Goal: Check status: Check status

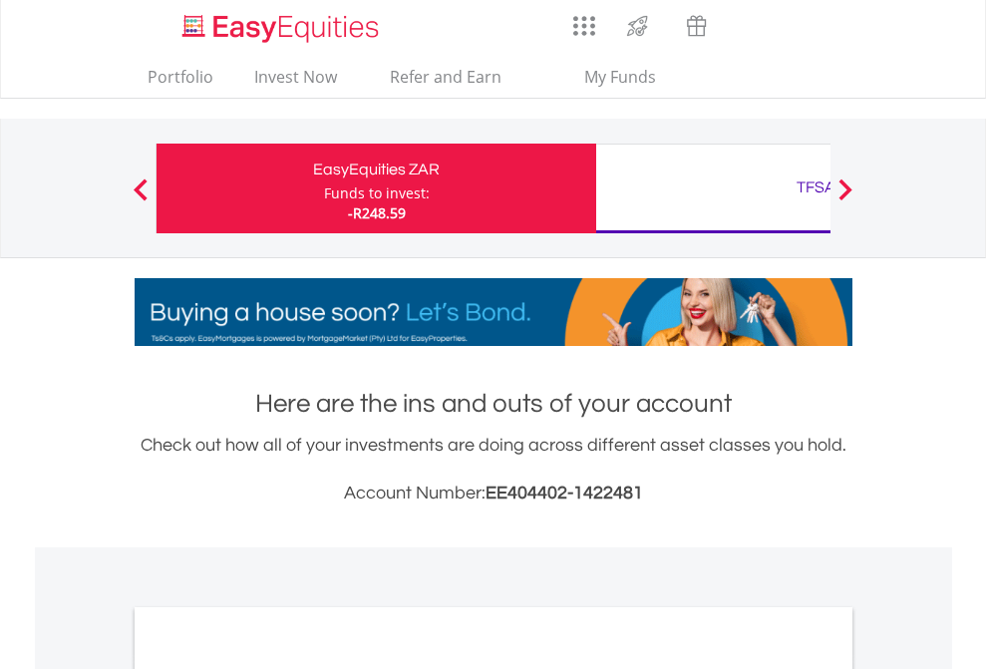
click at [324, 188] on div "Funds to invest:" at bounding box center [377, 193] width 106 height 20
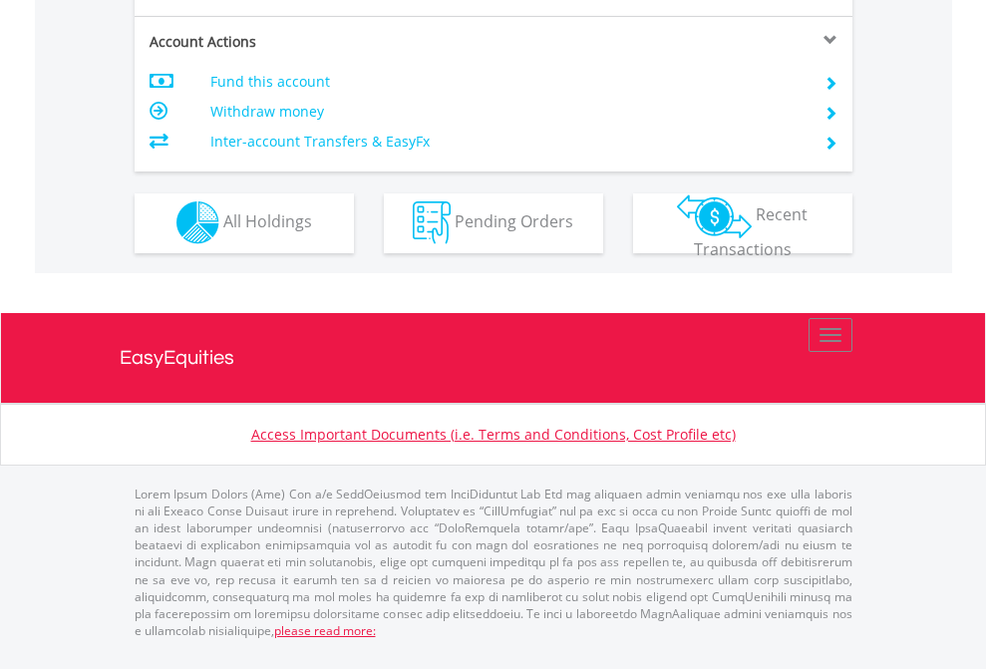
scroll to position [191, 313]
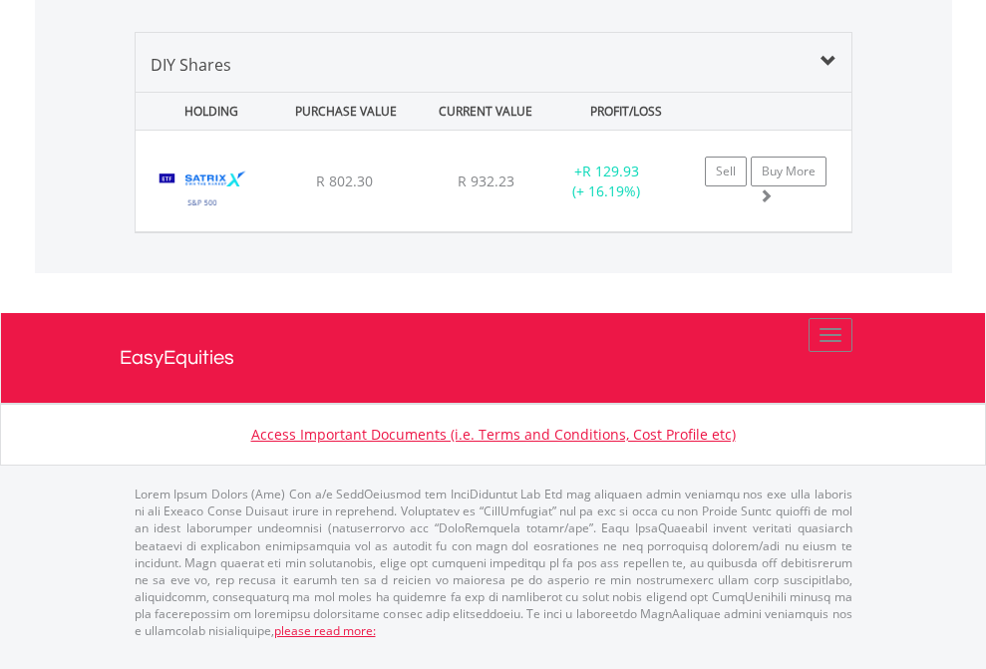
scroll to position [1927, 0]
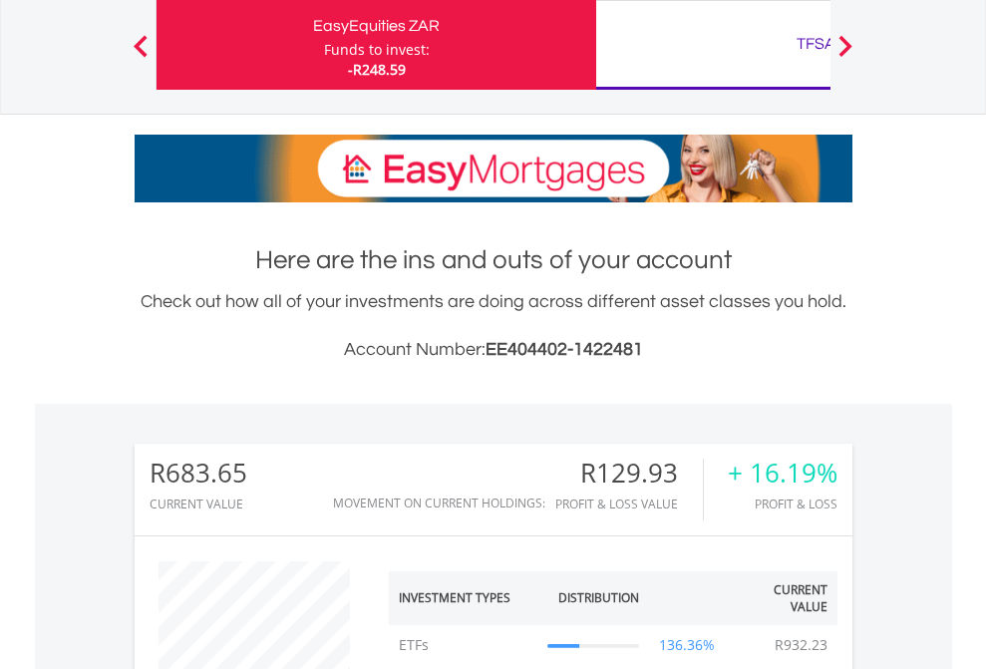
scroll to position [191, 313]
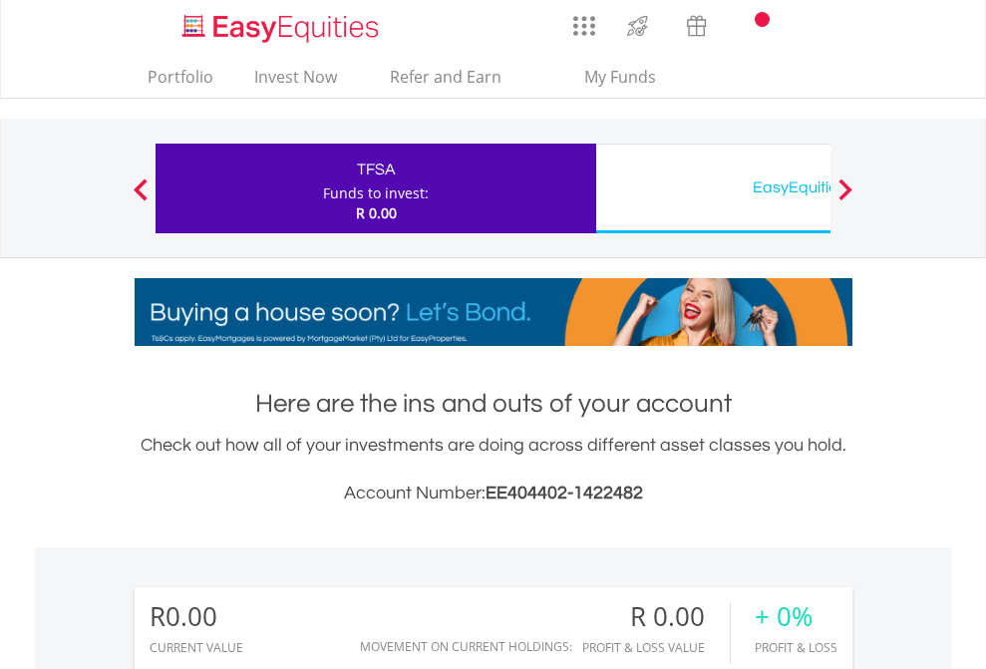
scroll to position [191, 313]
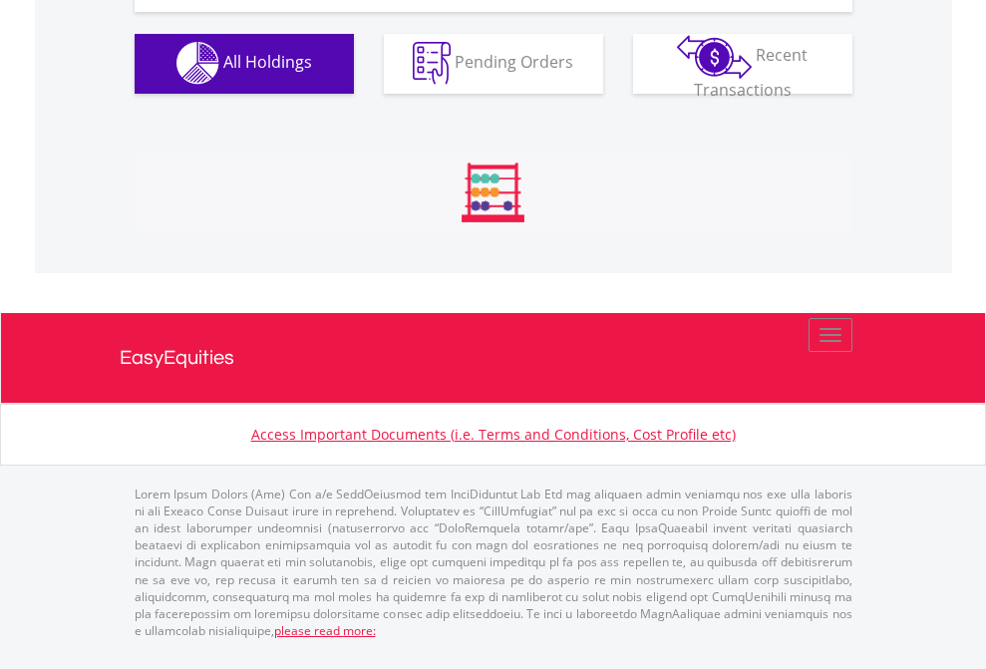
scroll to position [1974, 0]
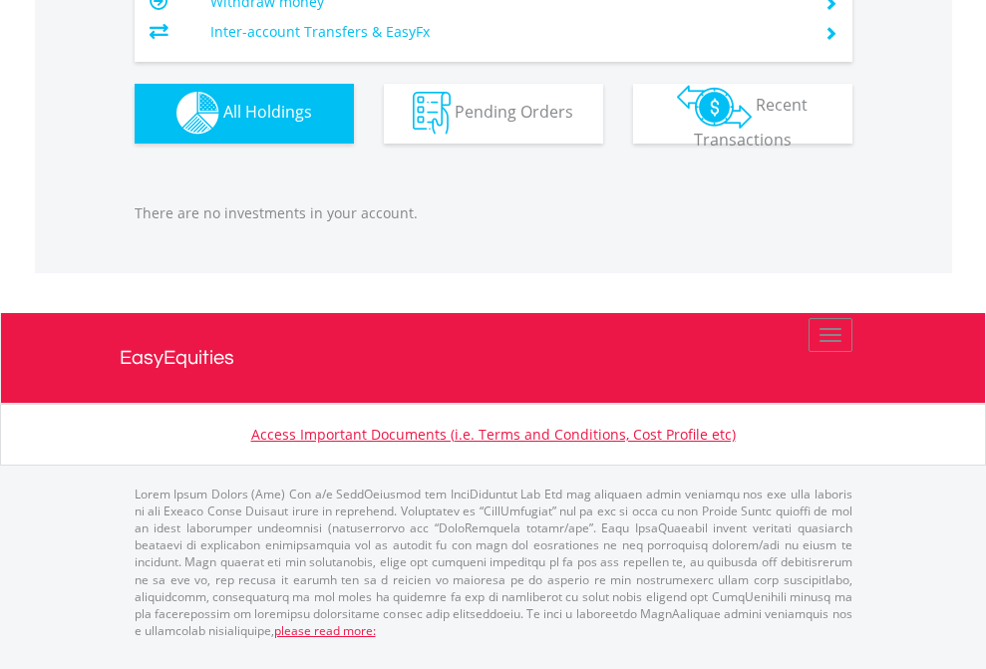
scroll to position [191, 313]
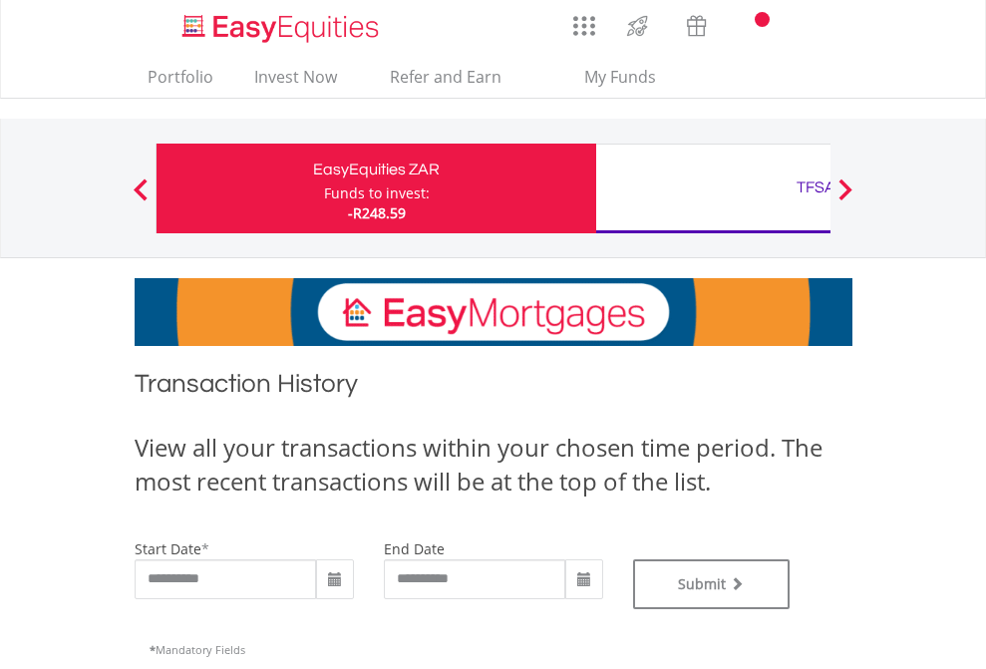
type input "**********"
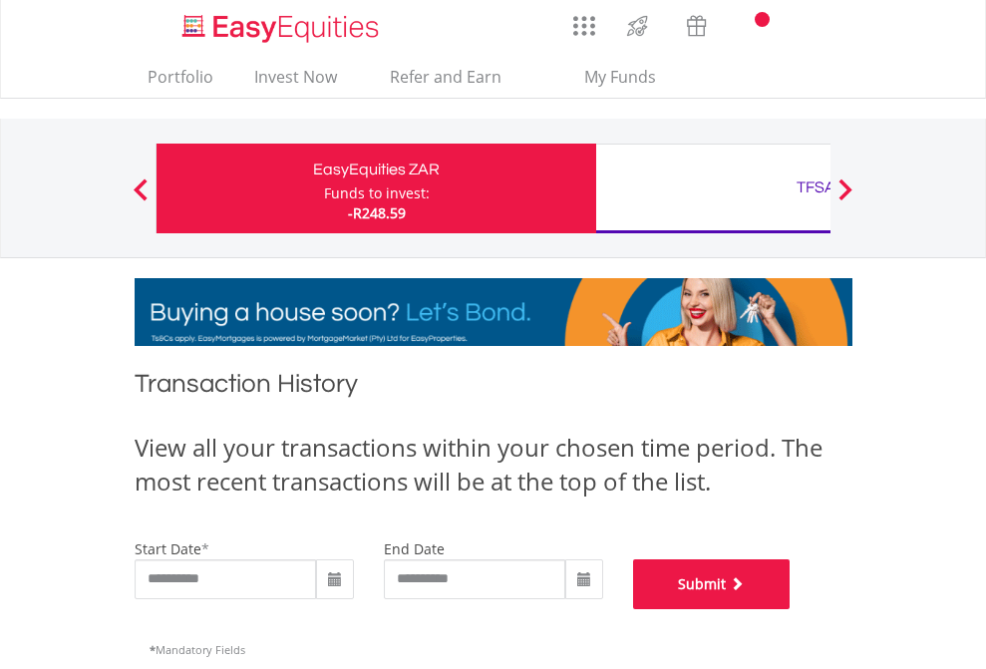
click at [791, 609] on button "Submit" at bounding box center [712, 584] width 158 height 50
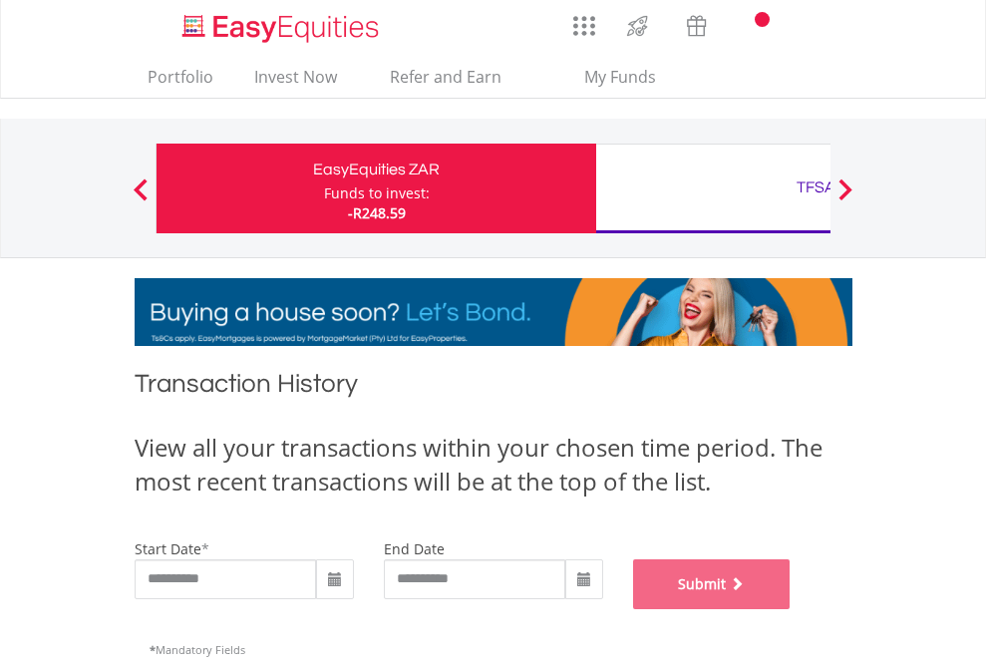
scroll to position [808, 0]
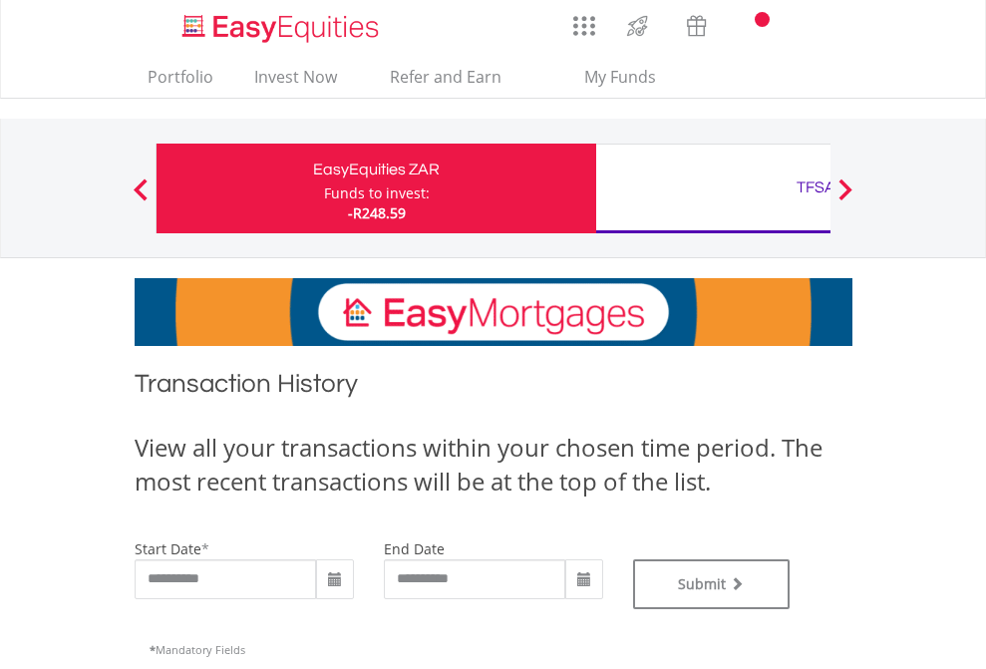
click at [713, 188] on div "TFSA" at bounding box center [816, 187] width 416 height 28
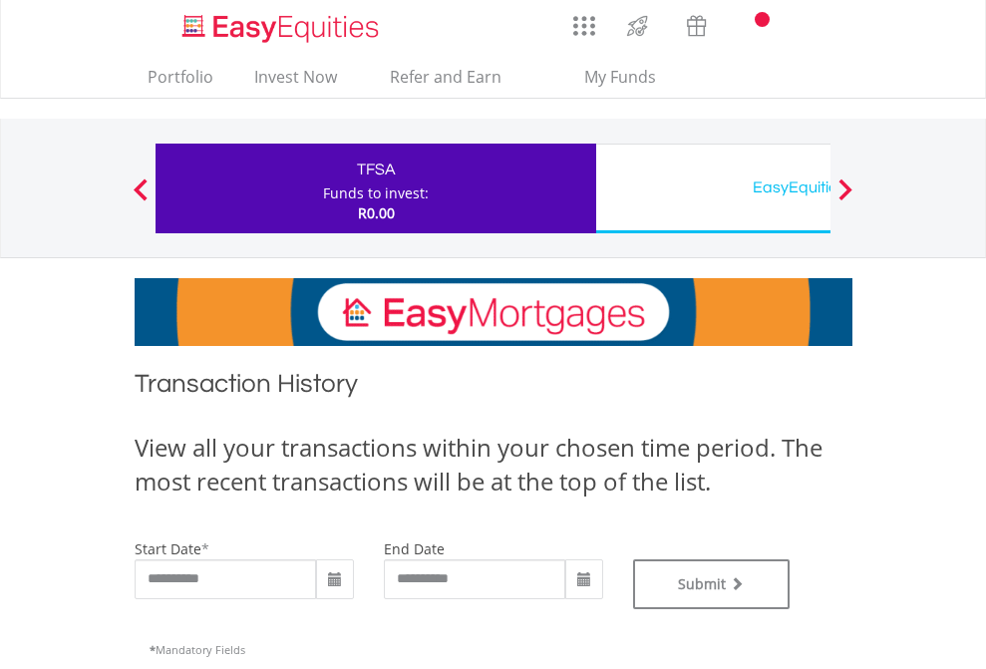
type input "**********"
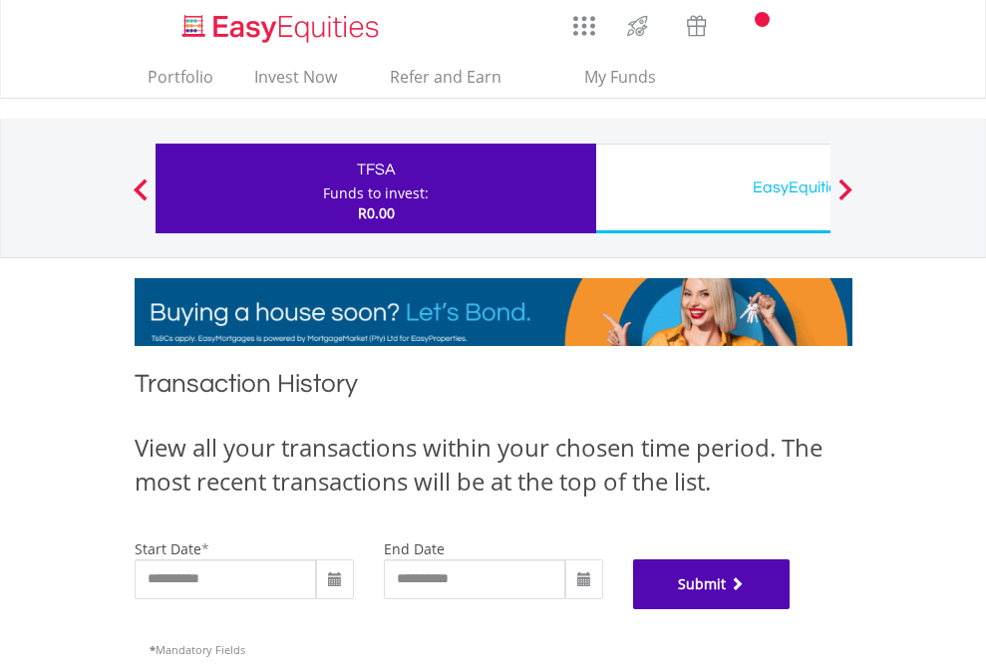
click at [791, 609] on button "Submit" at bounding box center [712, 584] width 158 height 50
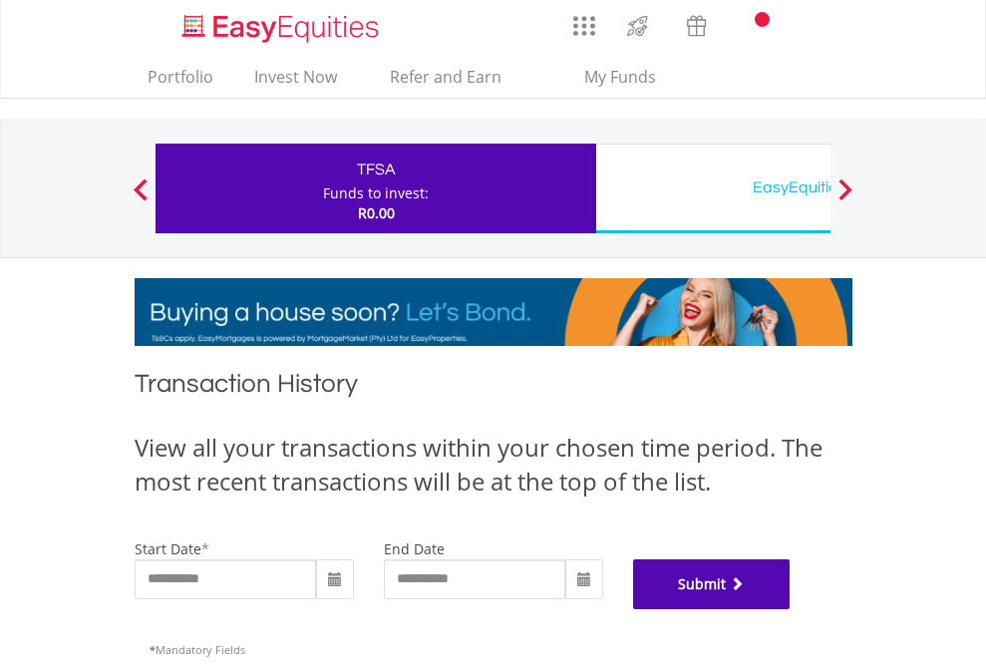
scroll to position [808, 0]
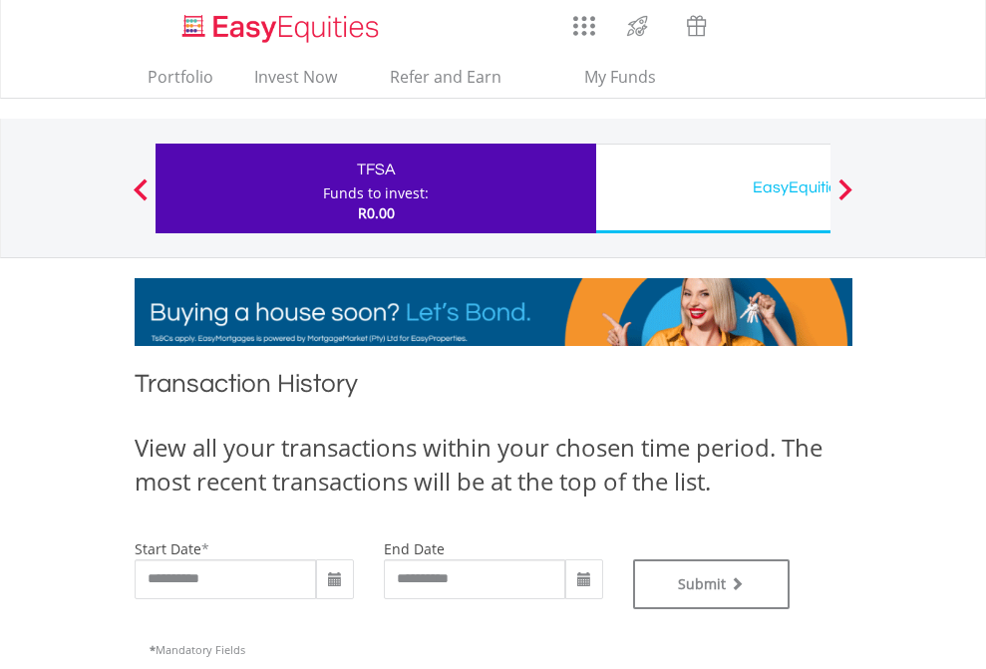
click at [713, 188] on div "EasyEquities USD" at bounding box center [816, 187] width 416 height 28
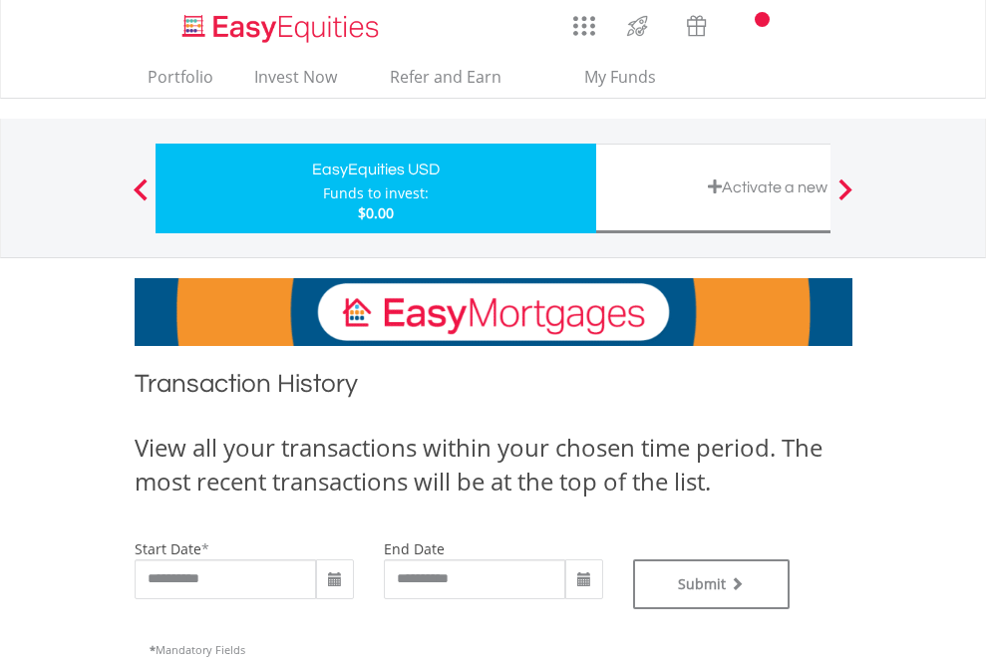
type input "**********"
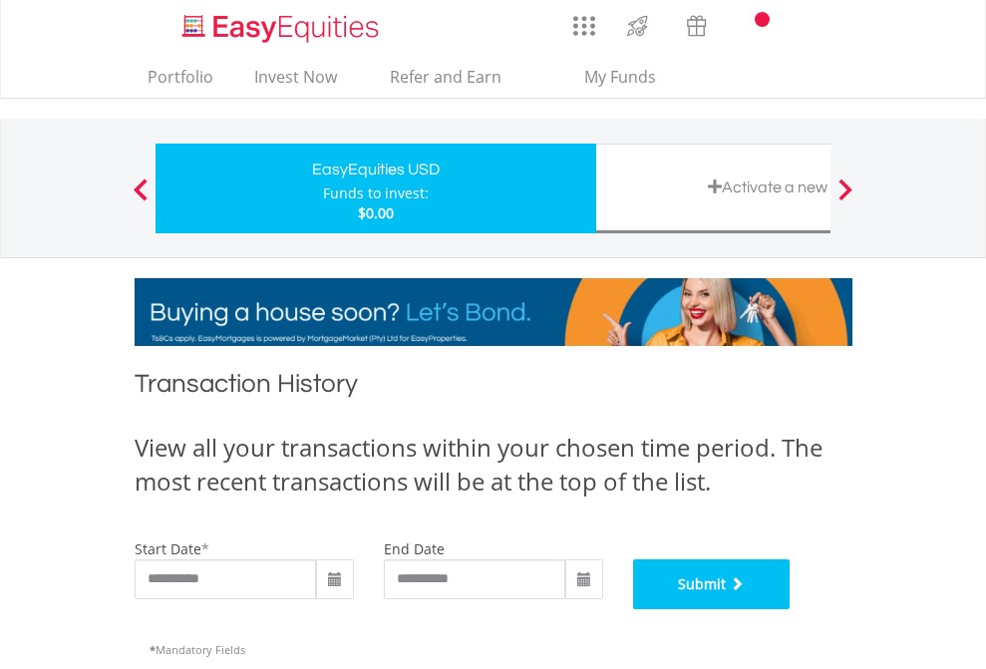
click at [791, 609] on button "Submit" at bounding box center [712, 584] width 158 height 50
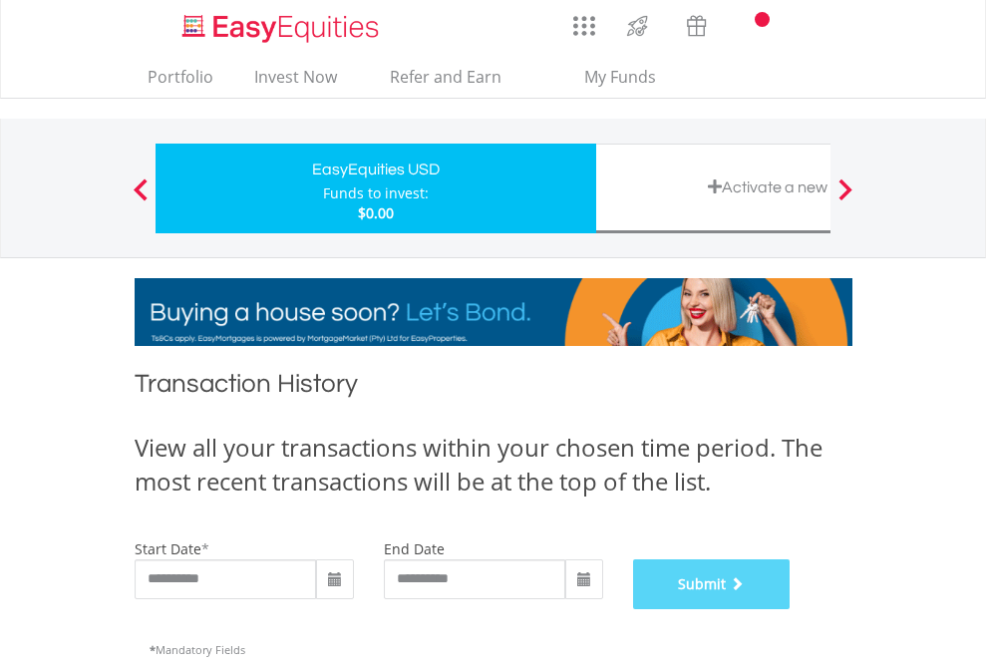
scroll to position [808, 0]
